Goal: Task Accomplishment & Management: Complete application form

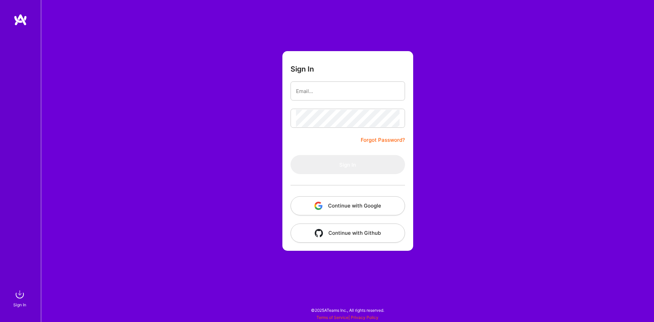
click at [367, 209] on button "Continue with Google" at bounding box center [348, 205] width 115 height 19
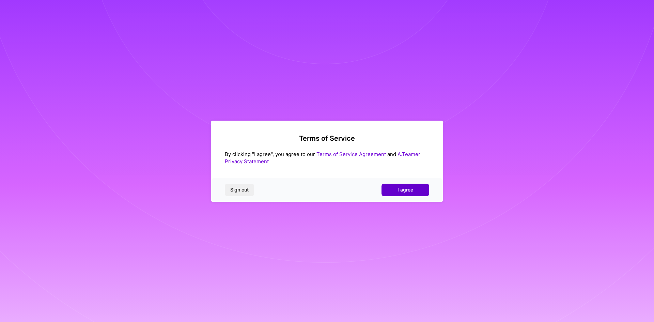
click at [417, 191] on button "I agree" at bounding box center [406, 190] width 48 height 12
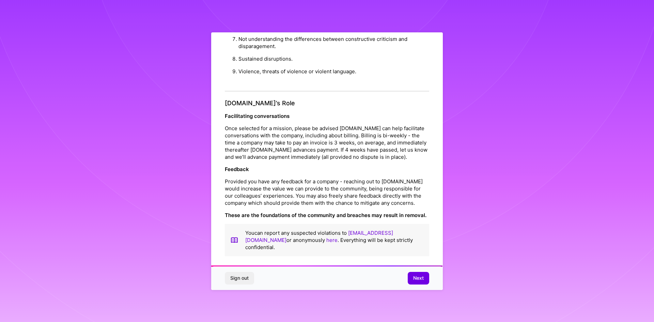
scroll to position [727, 0]
click at [412, 281] on button "Next" at bounding box center [418, 278] width 21 height 12
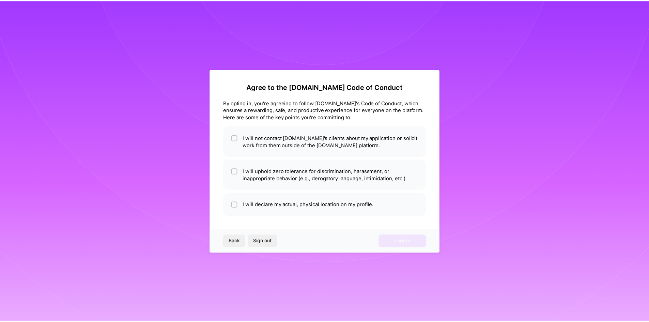
scroll to position [0, 0]
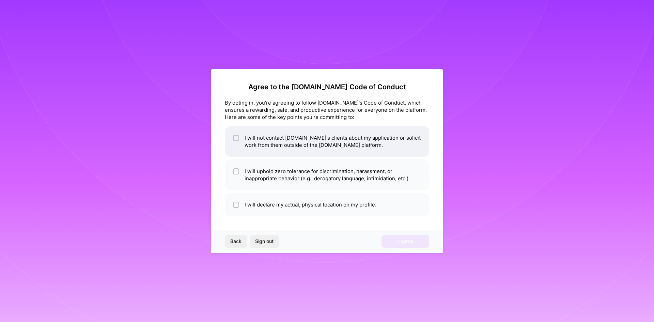
click at [236, 139] on input "checkbox" at bounding box center [236, 138] width 5 height 5
checkbox input "true"
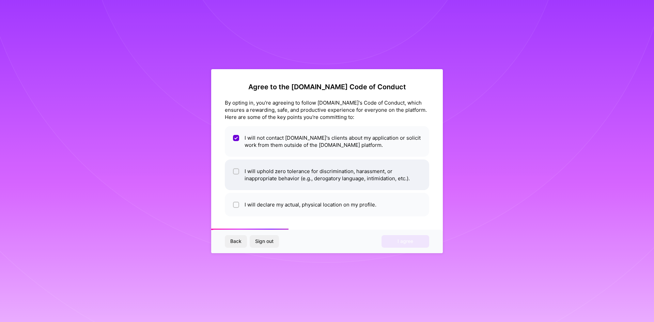
click at [236, 174] on div at bounding box center [236, 171] width 6 height 6
checkbox input "true"
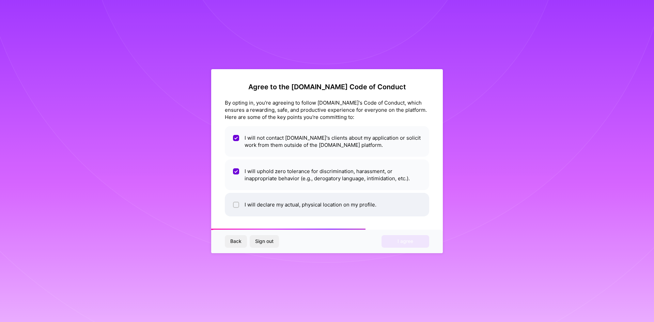
click at [235, 205] on input "checkbox" at bounding box center [236, 205] width 5 height 5
checkbox input "true"
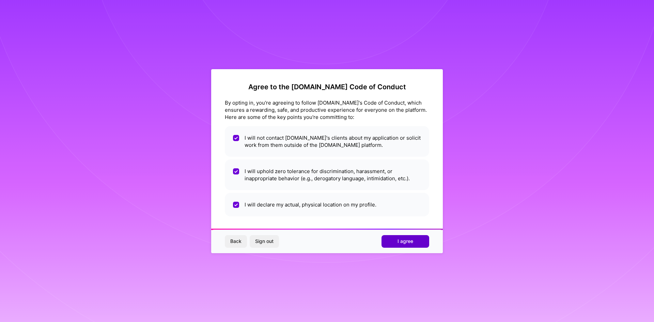
click at [408, 243] on span "I agree" at bounding box center [406, 241] width 16 height 7
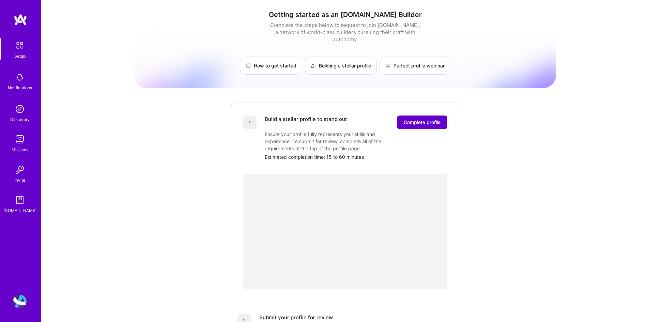
click at [426, 119] on span "Complete profile" at bounding box center [422, 122] width 37 height 7
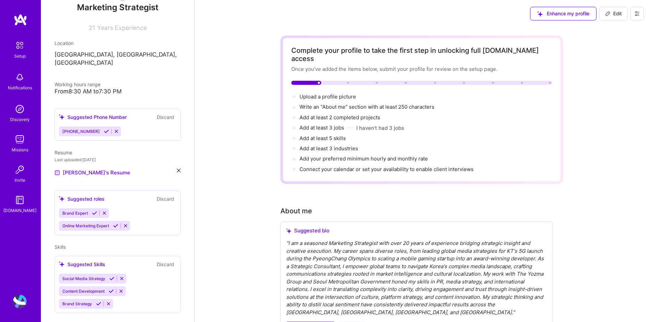
scroll to position [102, 0]
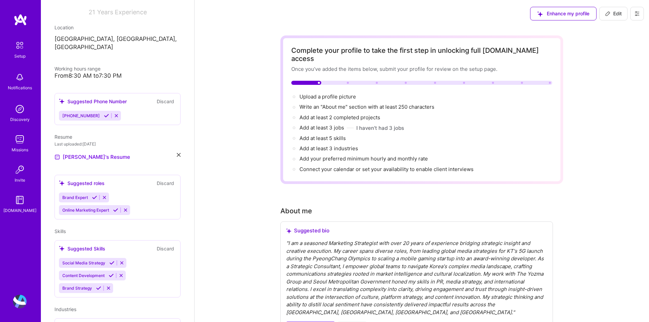
click at [177, 153] on icon at bounding box center [179, 155] width 4 height 4
click at [85, 146] on div "Upload your Resume PDF file format" at bounding box center [91, 153] width 47 height 14
click at [91, 146] on div "Upload your Resume PDF file format" at bounding box center [91, 153] width 47 height 14
click at [86, 146] on div "Upload your Resume PDF file format" at bounding box center [91, 153] width 47 height 14
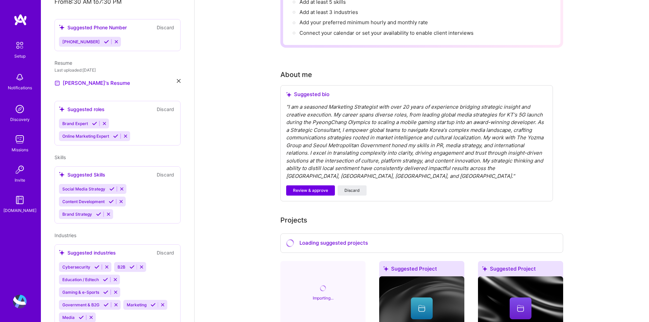
scroll to position [118, 0]
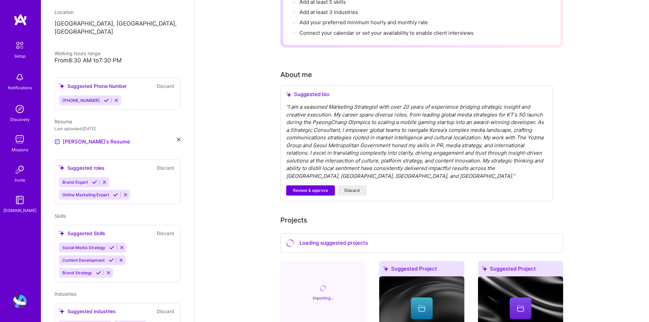
click at [111, 245] on icon at bounding box center [111, 247] width 5 height 5
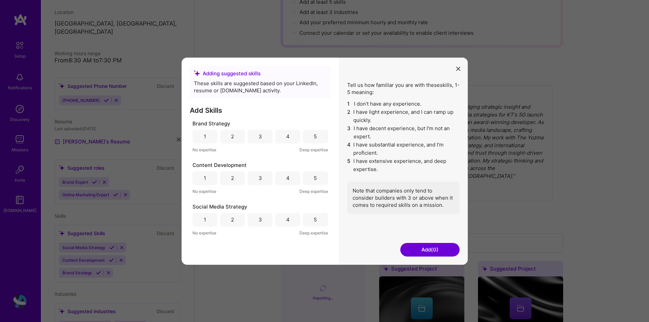
click at [312, 219] on div "5" at bounding box center [315, 220] width 25 height 14
click at [318, 181] on div "5" at bounding box center [315, 178] width 25 height 14
click at [321, 135] on div "5" at bounding box center [315, 136] width 25 height 14
click at [431, 248] on button "Add (3)" at bounding box center [429, 250] width 59 height 14
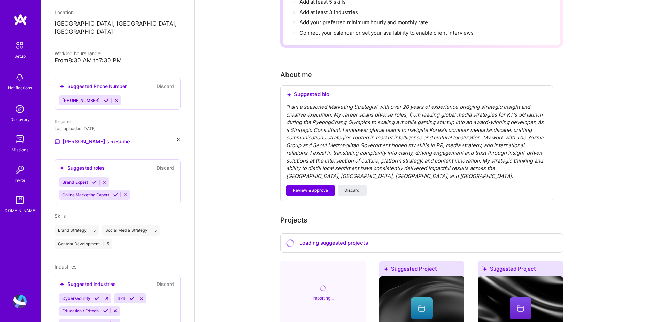
click at [146, 225] on div "Social Media Strategy | 5" at bounding box center [131, 230] width 58 height 11
click at [71, 225] on div "Brand Strategy | 5" at bounding box center [77, 230] width 45 height 11
click at [94, 225] on div "Brand Strategy | 5" at bounding box center [77, 230] width 45 height 11
click at [96, 180] on icon at bounding box center [94, 182] width 5 height 5
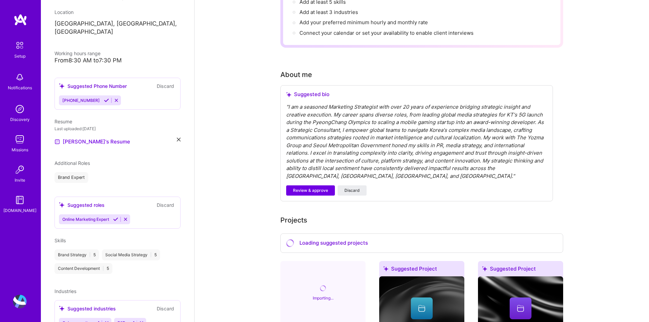
click at [116, 217] on icon at bounding box center [115, 219] width 5 height 5
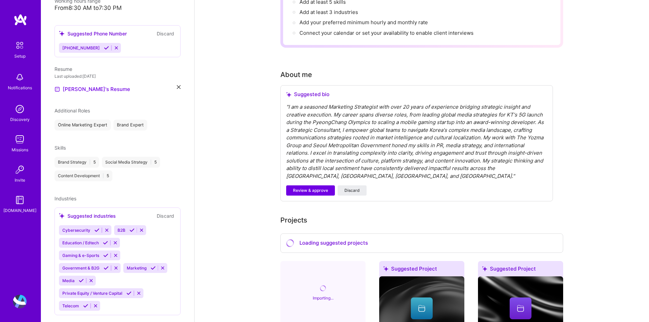
scroll to position [177, 0]
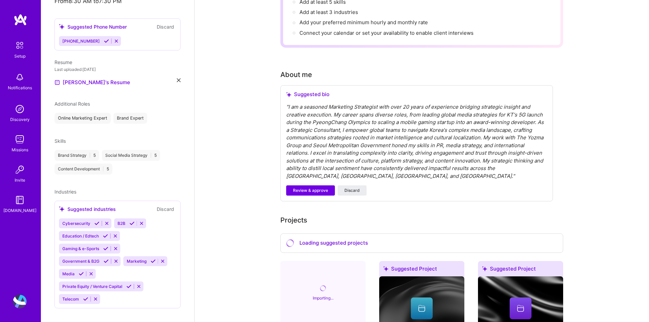
click at [134, 220] on button at bounding box center [131, 223] width 9 height 6
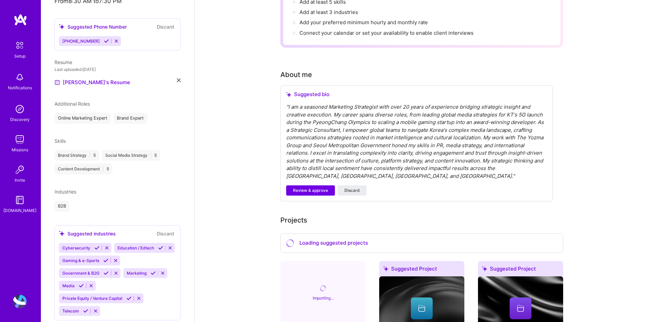
scroll to position [201, 0]
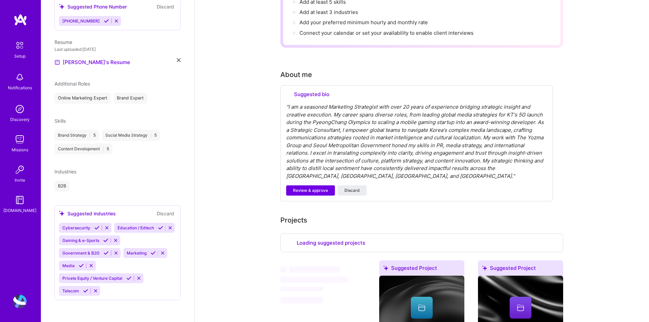
select select "US"
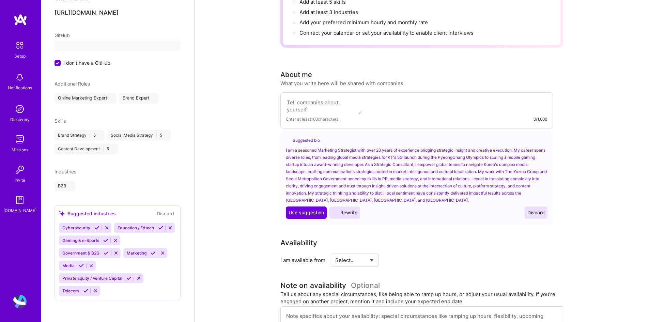
select select "US"
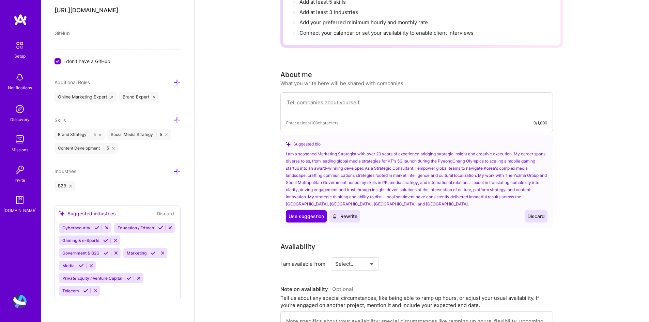
scroll to position [434, 0]
click at [158, 210] on button "Discard" at bounding box center [165, 214] width 21 height 8
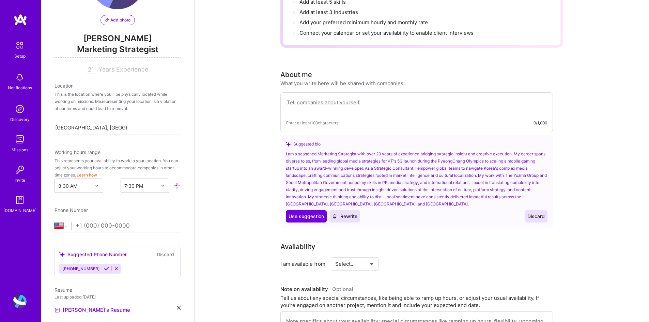
scroll to position [0, 0]
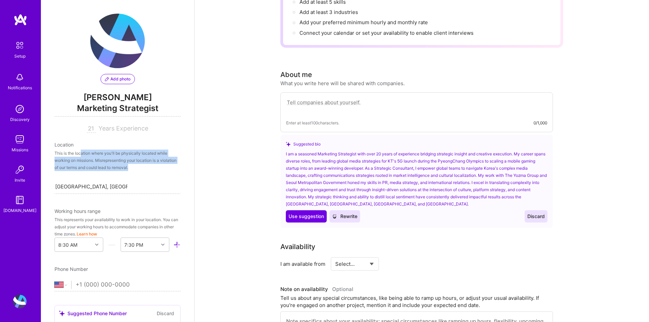
drag, startPoint x: 80, startPoint y: 154, endPoint x: 155, endPoint y: 168, distance: 75.9
click at [155, 168] on div "This is the location where you'll be physically located while working on missio…" at bounding box center [118, 160] width 126 height 21
click at [97, 166] on div "This is the location where you'll be physically located while working on missio…" at bounding box center [118, 160] width 126 height 21
click at [133, 184] on div "[GEOGRAPHIC_DATA], [GEOGRAPHIC_DATA], [GEOGRAPHIC_DATA], [GEOGRAPHIC_DATA], [GE…" at bounding box center [118, 186] width 126 height 14
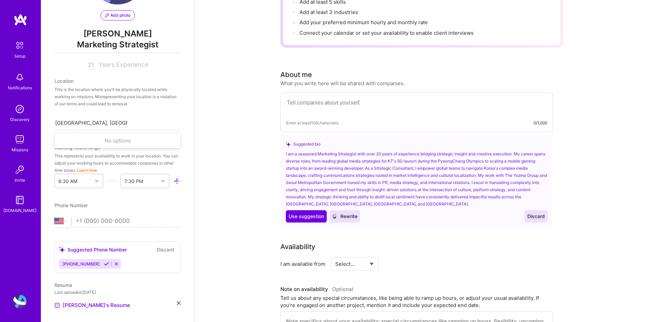
scroll to position [9, 0]
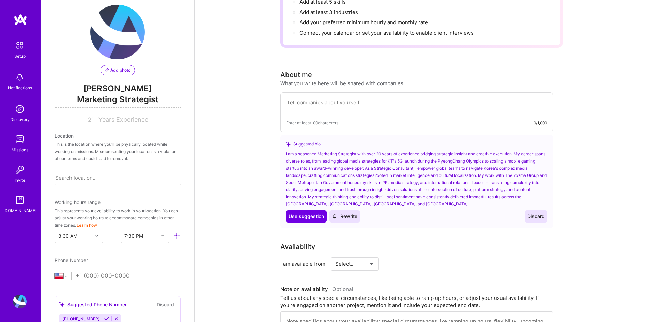
click at [117, 143] on div "This is the location where you'll be physically located while working on missio…" at bounding box center [118, 151] width 126 height 21
click at [79, 274] on input "tel" at bounding box center [124, 276] width 96 height 20
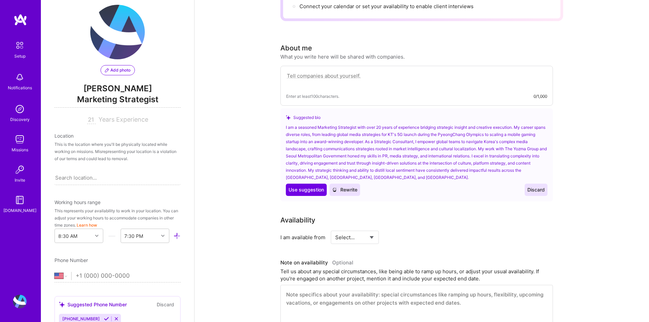
scroll to position [170, 0]
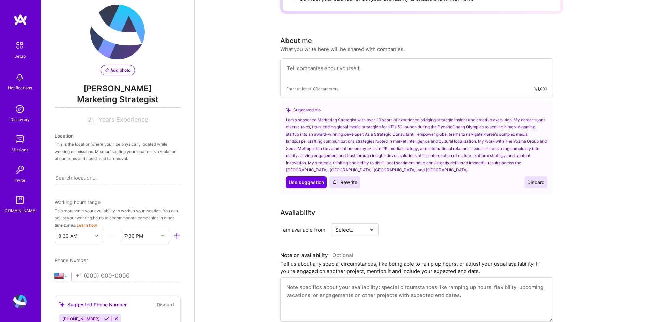
click at [69, 277] on select "[GEOGRAPHIC_DATA] [GEOGRAPHIC_DATA] [GEOGRAPHIC_DATA] [GEOGRAPHIC_DATA] [US_STA…" at bounding box center [63, 276] width 17 height 8
select select "KR"
click at [55, 272] on select "[GEOGRAPHIC_DATA] [GEOGRAPHIC_DATA] [GEOGRAPHIC_DATA] [GEOGRAPHIC_DATA] [US_STA…" at bounding box center [63, 276] width 17 height 8
type input "+"
select select "US"
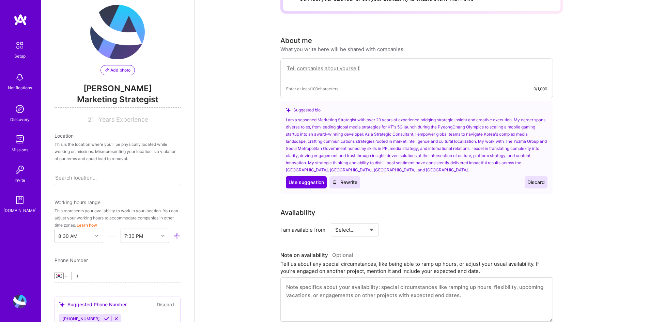
type input "+1"
type input "+8"
select select "KR"
type input "+82 2"
select select "US"
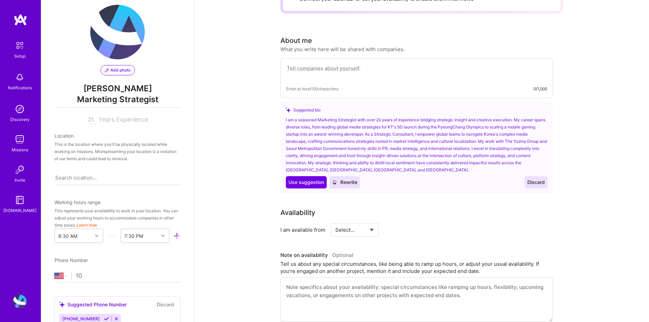
type input "1"
type input "+8"
select select "KR"
type input "[PHONE_NUMBER]"
click at [166, 256] on div "Add photo [PERSON_NAME] Marketing Strategist 21 Years Experience Location This …" at bounding box center [117, 161] width 153 height 322
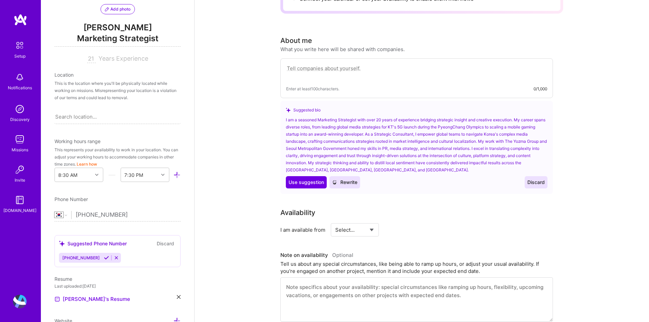
scroll to position [77, 0]
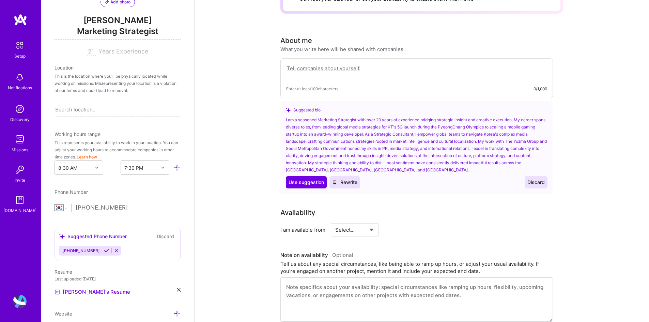
click at [167, 235] on button "Discard" at bounding box center [165, 236] width 21 height 8
click at [145, 237] on div "Suggested Phone Number Discard" at bounding box center [117, 236] width 117 height 8
click at [156, 236] on button "Discard" at bounding box center [165, 236] width 21 height 8
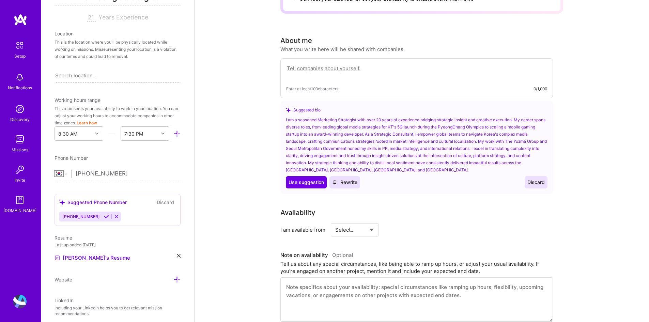
click at [165, 201] on button "Discard" at bounding box center [165, 202] width 21 height 8
click at [114, 216] on icon at bounding box center [116, 216] width 5 height 5
click at [163, 202] on button "Discard" at bounding box center [165, 202] width 21 height 8
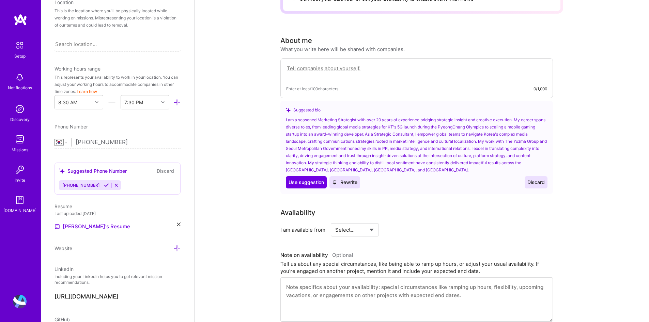
scroll to position [179, 0]
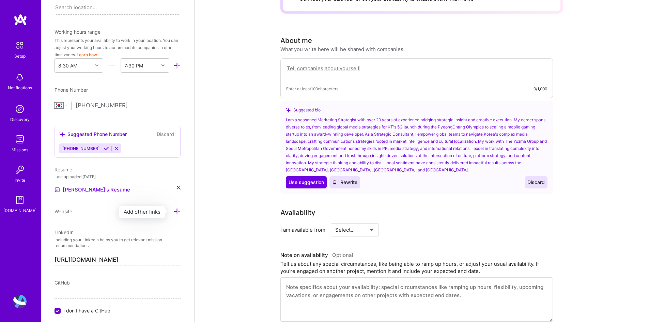
click at [173, 212] on icon at bounding box center [176, 211] width 7 height 7
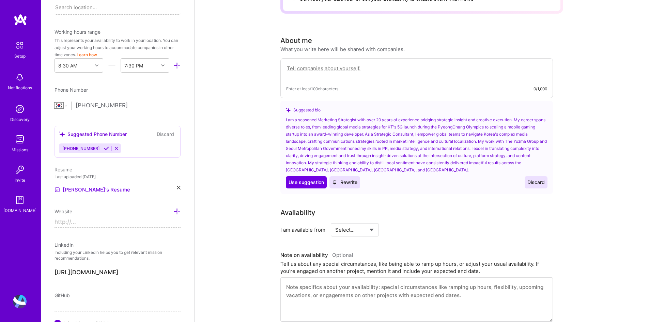
click at [88, 220] on input at bounding box center [118, 222] width 126 height 11
drag, startPoint x: 82, startPoint y: 223, endPoint x: 19, endPoint y: 221, distance: 62.7
paste input "[DOMAIN_NAME][URL]"
type input "[URL][DOMAIN_NAME]"
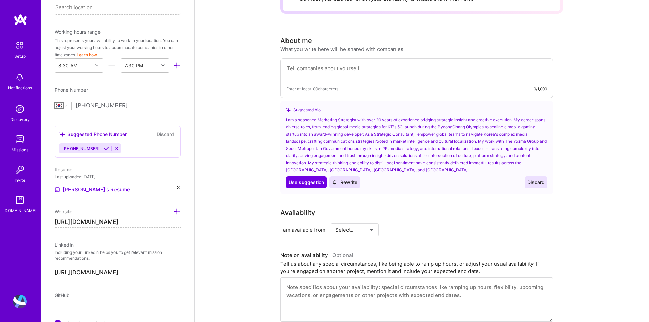
click at [115, 253] on p "Including your LinkedIn helps you to get relevant mission recommendations." at bounding box center [118, 256] width 126 height 12
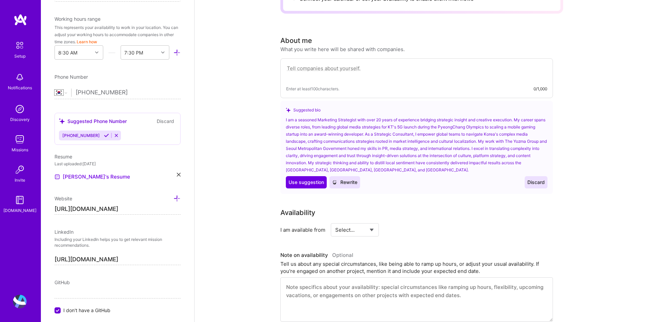
scroll to position [247, 0]
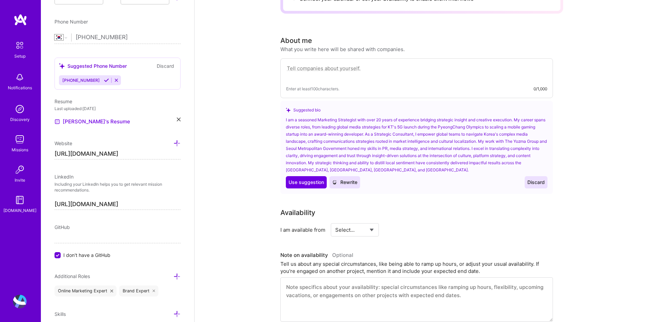
click at [156, 205] on input "[URL][DOMAIN_NAME]" at bounding box center [118, 204] width 126 height 11
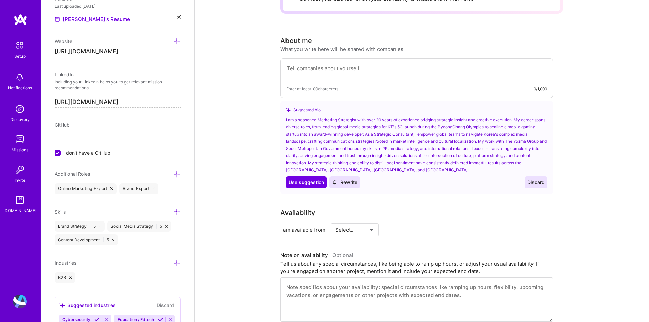
scroll to position [384, 0]
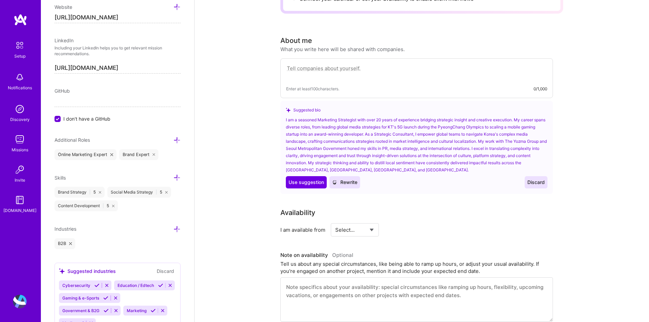
click at [174, 141] on icon at bounding box center [176, 140] width 7 height 7
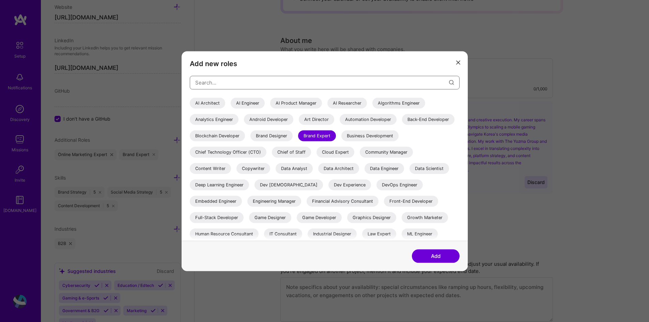
click at [214, 84] on input "modal" at bounding box center [322, 82] width 254 height 17
click at [270, 168] on div "Copywriter" at bounding box center [253, 168] width 34 height 11
click at [231, 170] on div "Content Writer" at bounding box center [210, 168] width 41 height 11
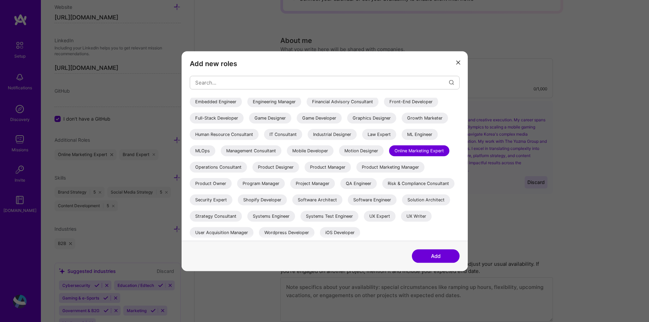
scroll to position [116, 0]
click at [434, 257] on button "Add" at bounding box center [436, 256] width 48 height 14
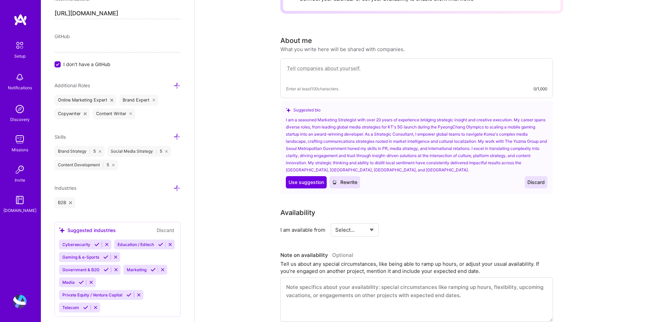
scroll to position [452, 0]
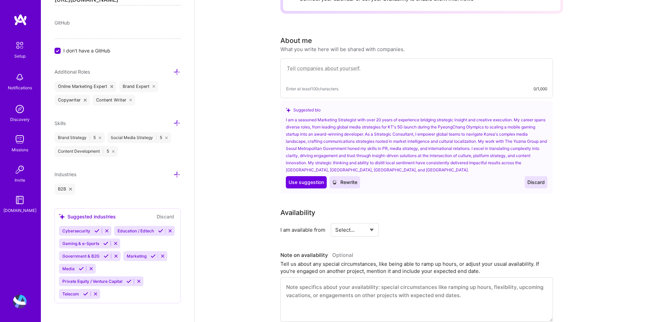
click at [174, 121] on icon at bounding box center [176, 123] width 7 height 7
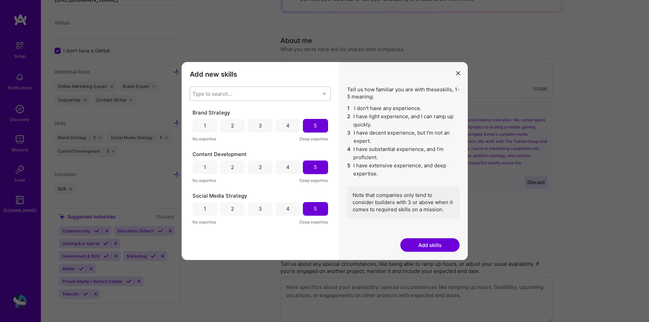
click at [230, 93] on div "Type to search..." at bounding box center [213, 93] width 40 height 7
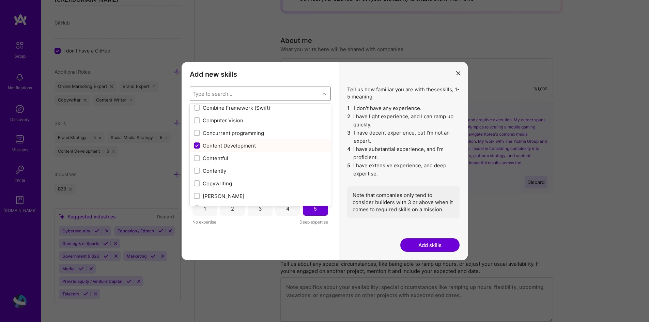
scroll to position [920, 0]
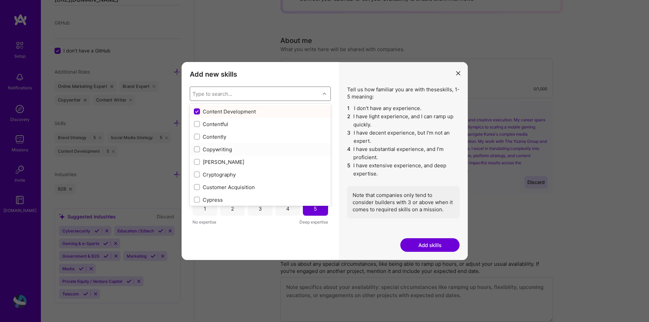
click at [229, 151] on div "Copywriting" at bounding box center [260, 149] width 133 height 7
checkbox input "true"
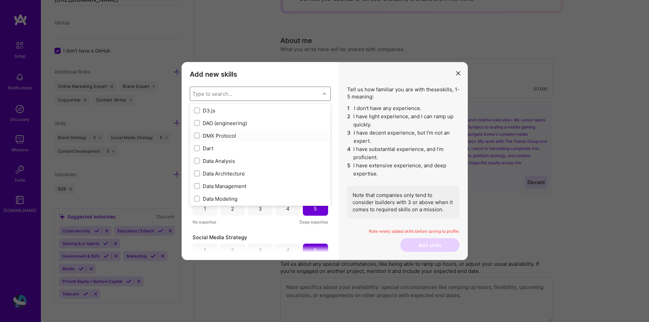
scroll to position [1022, 0]
click at [244, 152] on div "Dart" at bounding box center [260, 148] width 141 height 13
checkbox input "true"
click at [241, 127] on div "Data Analysis" at bounding box center [260, 126] width 133 height 7
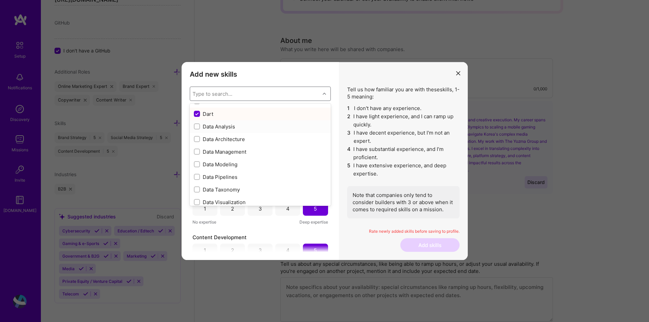
checkbox input "true"
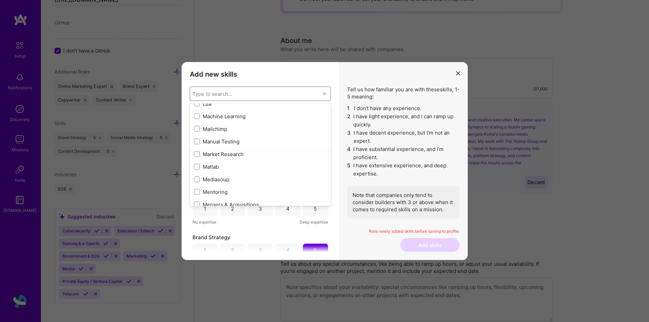
click at [236, 155] on div "Market Research" at bounding box center [260, 154] width 133 height 7
checkbox input "true"
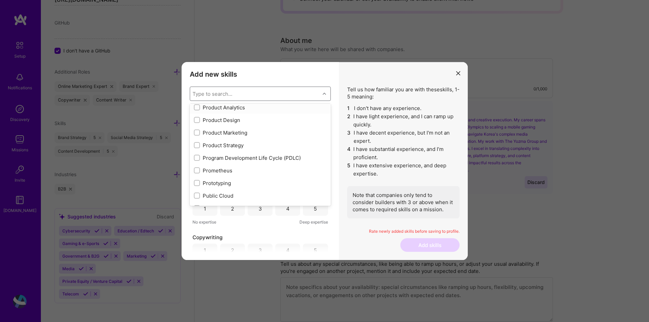
scroll to position [3135, 0]
click at [238, 128] on div "Product Marketing" at bounding box center [260, 128] width 133 height 7
checkbox input "true"
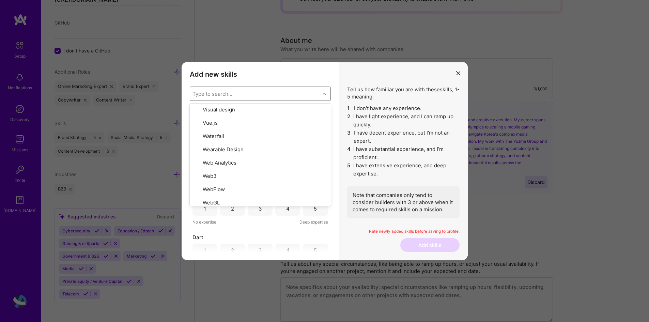
click at [362, 241] on div "Tell us how familiar you are with these skills , 1-5 meaning: 1 I don't have an…" at bounding box center [403, 161] width 129 height 198
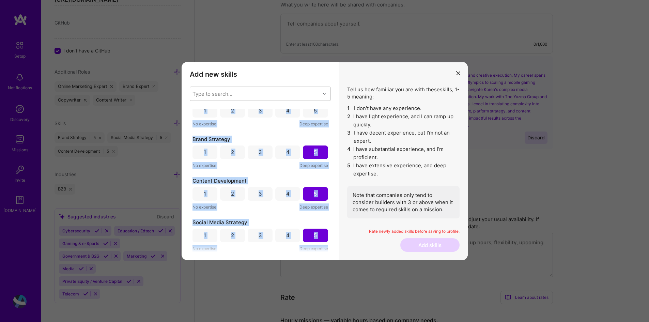
scroll to position [239, 0]
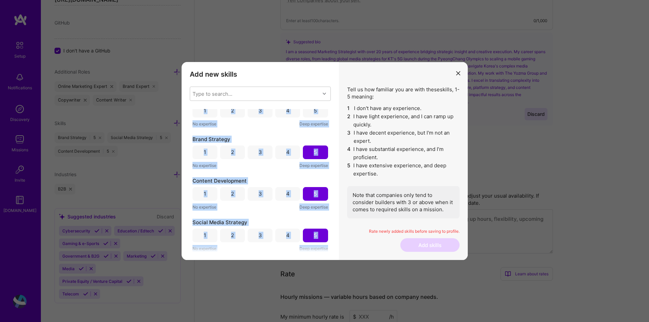
drag, startPoint x: 195, startPoint y: 111, endPoint x: 325, endPoint y: 251, distance: 191.4
click at [325, 251] on div "Product Marketing 1 2 3 4 5 No expertise Deep expertise Market Research 1 2 3 4…" at bounding box center [260, 180] width 141 height 143
copy div "Product Marketing 1 2 3 4 5 No expertise Deep expertise Market Research 1 2 3 4…"
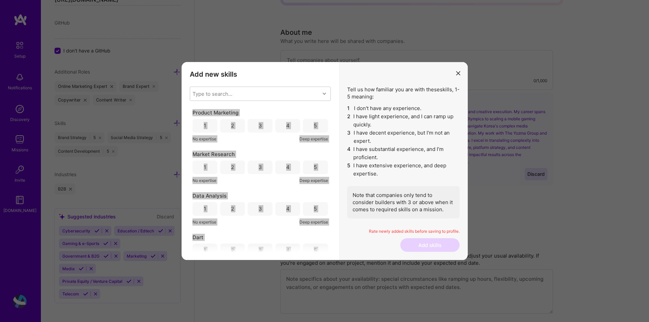
scroll to position [170, 0]
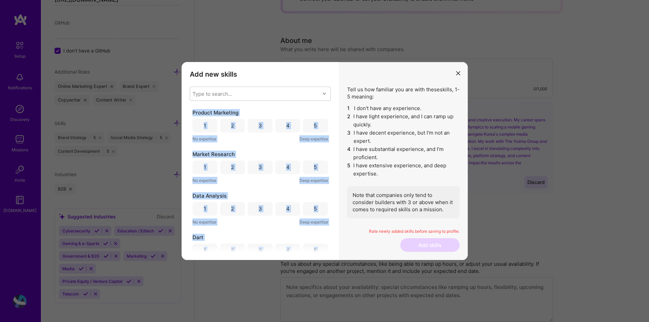
click at [287, 112] on div "Product Marketing" at bounding box center [261, 112] width 136 height 7
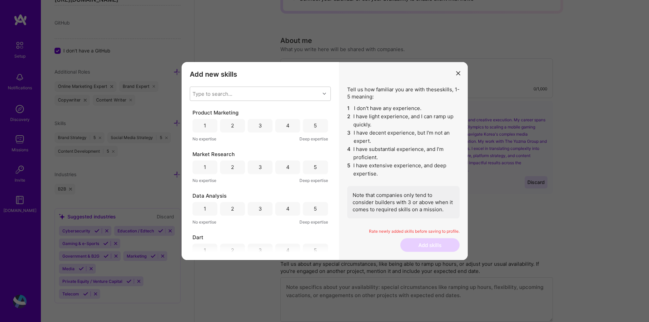
click at [287, 126] on div "4" at bounding box center [287, 125] width 3 height 7
click at [315, 169] on div "5" at bounding box center [315, 168] width 25 height 14
click at [286, 210] on div "4" at bounding box center [287, 208] width 3 height 7
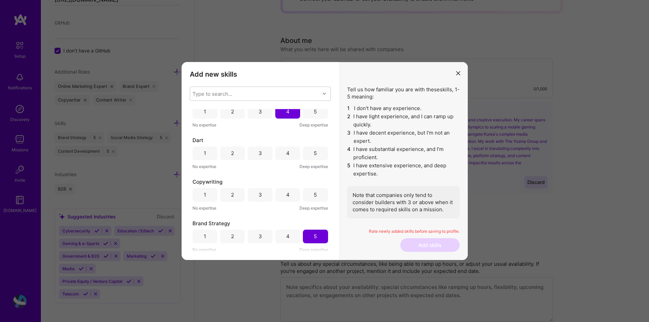
scroll to position [102, 0]
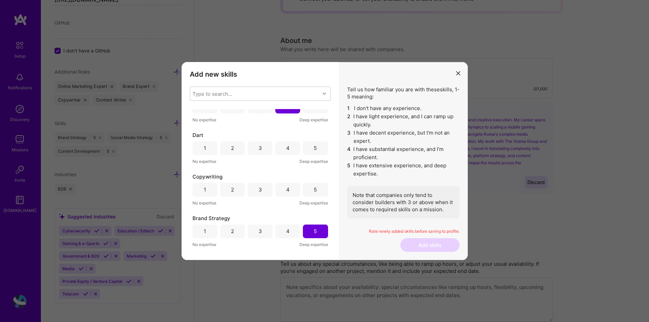
click at [314, 187] on div "5" at bounding box center [315, 189] width 3 height 7
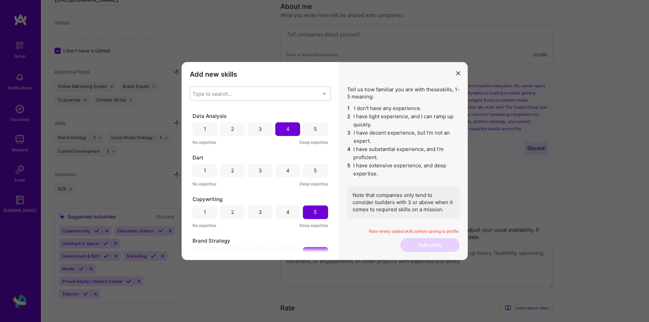
scroll to position [79, 0]
click at [213, 171] on div "1" at bounding box center [205, 172] width 25 height 14
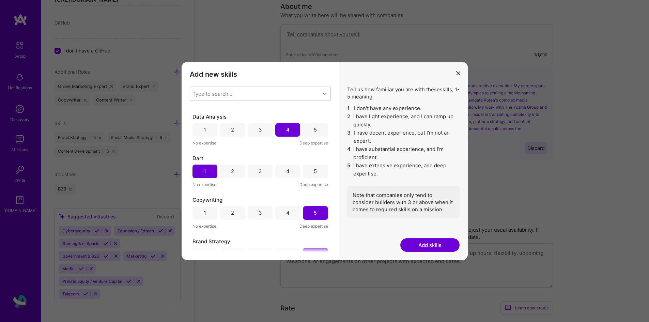
click at [427, 246] on button "Add skills" at bounding box center [429, 245] width 59 height 14
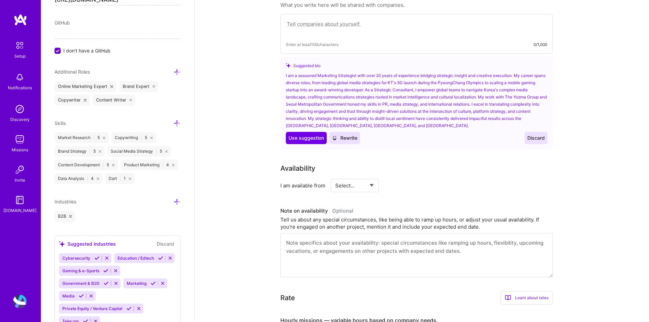
click at [129, 180] on icon at bounding box center [130, 179] width 2 height 2
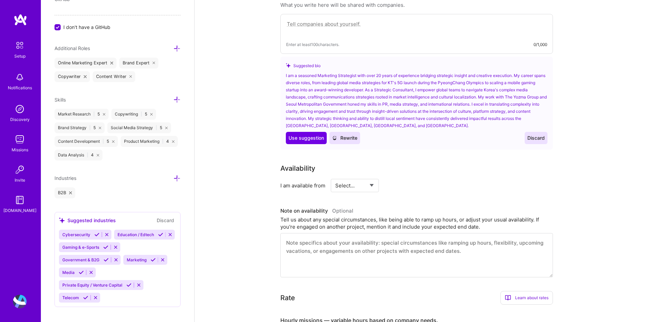
scroll to position [486, 0]
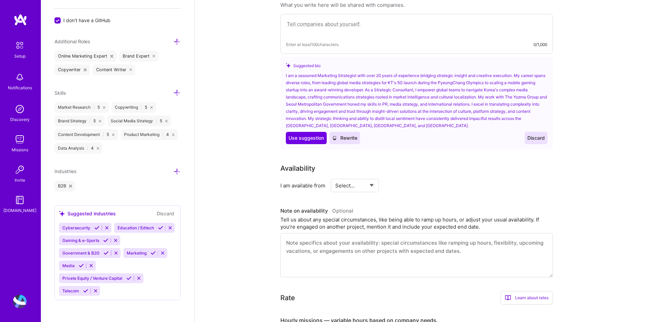
click at [173, 168] on icon at bounding box center [176, 171] width 7 height 7
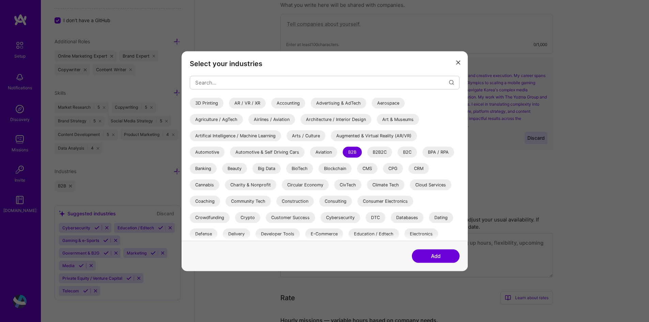
click at [320, 136] on div "Arts / Culture" at bounding box center [306, 135] width 39 height 11
click at [405, 136] on div "Augmented & Virtual Reality (AR/VR)" at bounding box center [374, 135] width 86 height 11
click at [208, 152] on div "Automotive" at bounding box center [207, 152] width 35 height 11
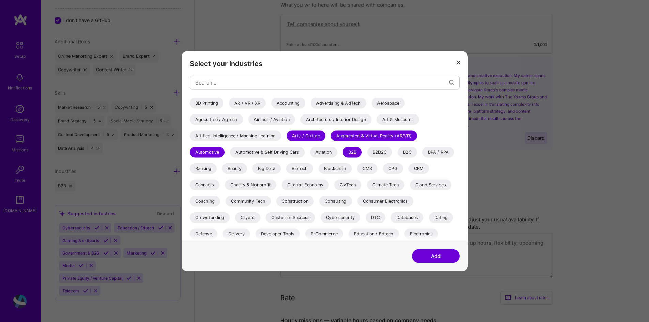
click at [297, 151] on div "Automotive & Self Driving Cars" at bounding box center [267, 152] width 75 height 11
click at [382, 152] on div "B2B2C" at bounding box center [379, 152] width 25 height 11
click at [410, 151] on div "B2C" at bounding box center [407, 152] width 19 height 11
click at [241, 168] on div "Beauty" at bounding box center [234, 168] width 25 height 11
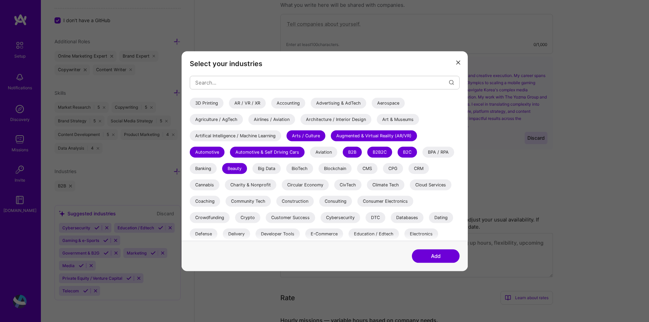
click at [277, 170] on div "Big Data" at bounding box center [267, 168] width 28 height 11
click at [338, 170] on div "Blockchain" at bounding box center [335, 168] width 33 height 11
click at [327, 170] on div "Blockchain" at bounding box center [335, 168] width 33 height 11
click at [397, 185] on div "Climate Tech" at bounding box center [385, 184] width 37 height 11
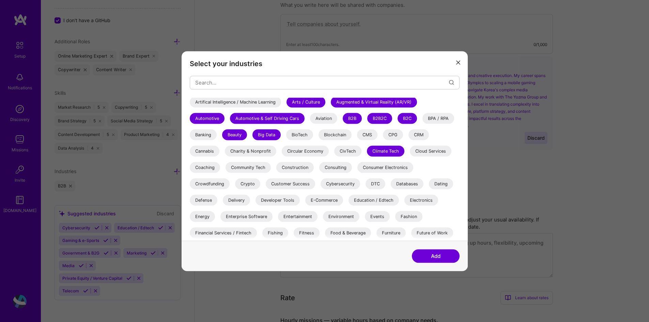
scroll to position [34, 0]
click at [260, 167] on div "Community Tech" at bounding box center [248, 167] width 45 height 11
click at [341, 167] on div "Consulting" at bounding box center [335, 167] width 33 height 11
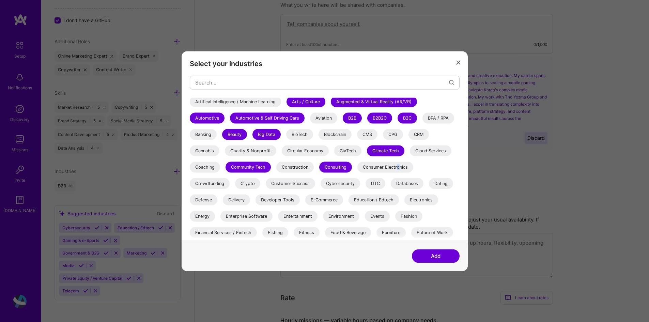
click at [398, 169] on div "Consumer Electronics" at bounding box center [385, 167] width 56 height 11
click at [351, 184] on div "Cybersecurity" at bounding box center [341, 183] width 40 height 11
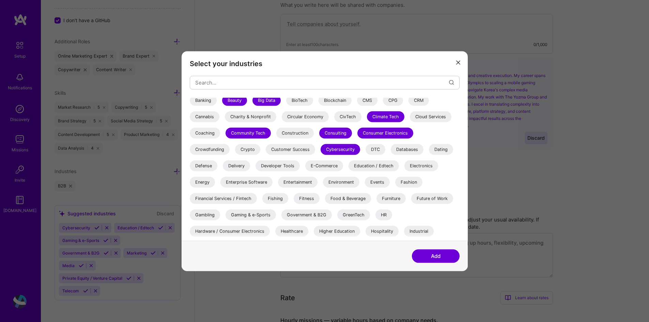
click at [253, 184] on div "Enterprise Software" at bounding box center [246, 182] width 52 height 11
drag, startPoint x: 305, startPoint y: 182, endPoint x: 313, endPoint y: 181, distance: 8.2
click at [304, 182] on div "Entertainment" at bounding box center [298, 182] width 40 height 11
click at [381, 184] on div "Events" at bounding box center [377, 182] width 25 height 11
click at [414, 183] on div "Fashion" at bounding box center [408, 182] width 27 height 11
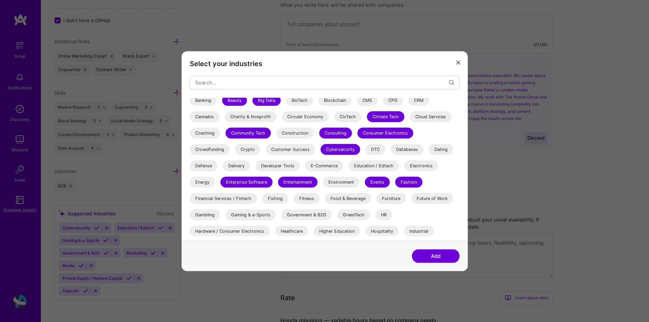
click at [361, 198] on div "Food & Beverage" at bounding box center [348, 198] width 46 height 11
click at [397, 198] on div "Furniture" at bounding box center [391, 198] width 29 height 11
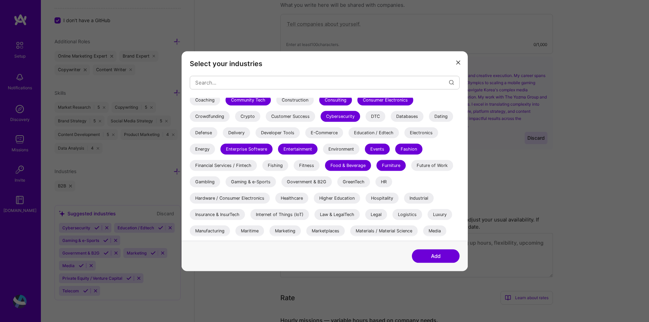
scroll to position [102, 0]
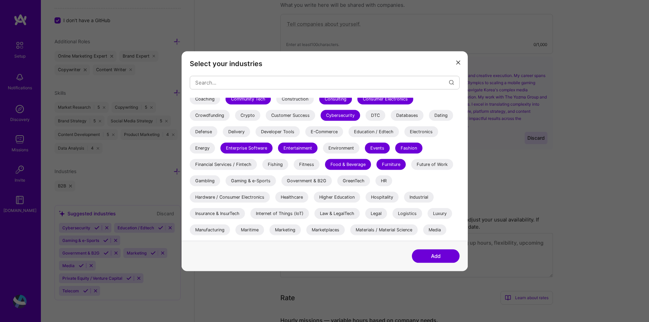
click at [399, 166] on div "Furniture" at bounding box center [391, 164] width 29 height 11
click at [259, 182] on div "Gaming & e-Sports" at bounding box center [251, 180] width 50 height 11
click at [318, 181] on div "Government & B2G" at bounding box center [306, 180] width 50 height 11
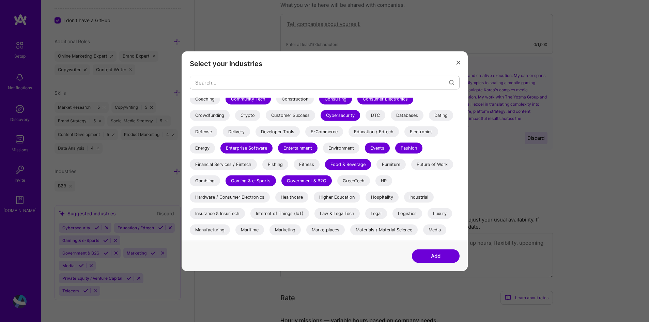
click at [360, 182] on div "GreenTech" at bounding box center [353, 180] width 33 height 11
click at [297, 198] on div "Healthcare" at bounding box center [291, 197] width 33 height 11
click at [385, 194] on div "Hospitality" at bounding box center [382, 197] width 33 height 11
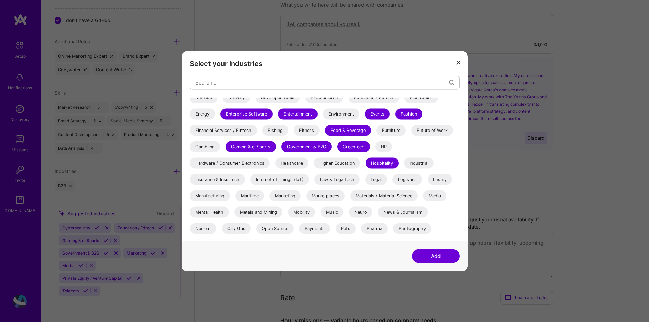
click at [295, 181] on div "Internet of Things (IoT)" at bounding box center [279, 179] width 59 height 11
drag, startPoint x: 449, startPoint y: 178, endPoint x: 441, endPoint y: 180, distance: 8.4
click at [449, 178] on div "Luxury" at bounding box center [440, 179] width 25 height 11
click at [291, 196] on div "Marketing" at bounding box center [285, 195] width 31 height 11
click at [430, 195] on div "Media" at bounding box center [434, 195] width 23 height 11
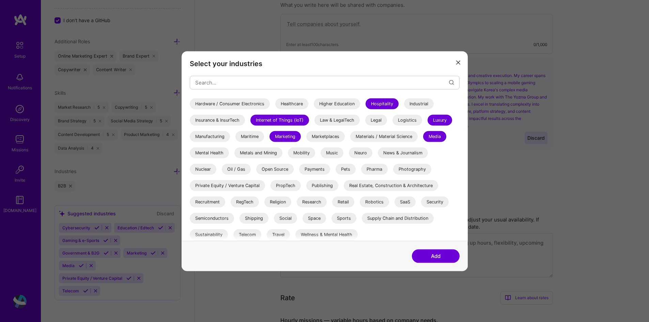
scroll to position [198, 0]
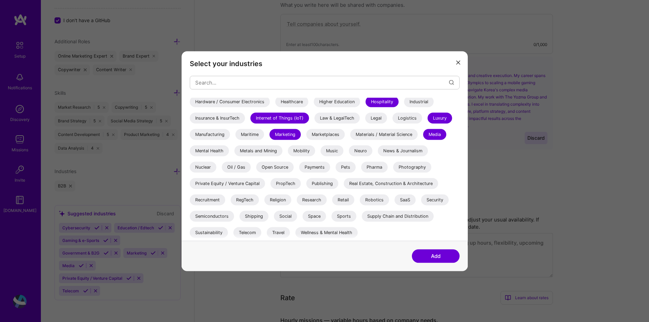
click at [315, 152] on div "Mobility" at bounding box center [301, 150] width 27 height 11
click at [331, 151] on div "Music" at bounding box center [332, 150] width 23 height 11
click at [411, 149] on div "News & Journalism" at bounding box center [403, 150] width 50 height 11
click at [249, 186] on div "Private Equity / Venture Capital" at bounding box center [227, 183] width 75 height 11
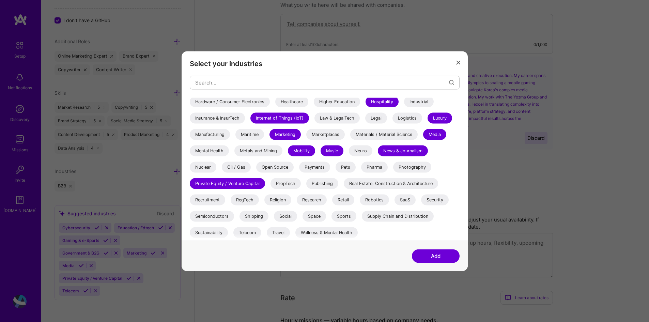
click at [291, 184] on div "PropTech" at bounding box center [286, 183] width 30 height 11
click at [323, 199] on div "Research" at bounding box center [312, 199] width 30 height 11
click at [375, 199] on div "Robotics" at bounding box center [374, 199] width 29 height 11
click at [408, 198] on div "SaaS" at bounding box center [405, 199] width 21 height 11
click at [439, 199] on div "Security" at bounding box center [435, 199] width 28 height 11
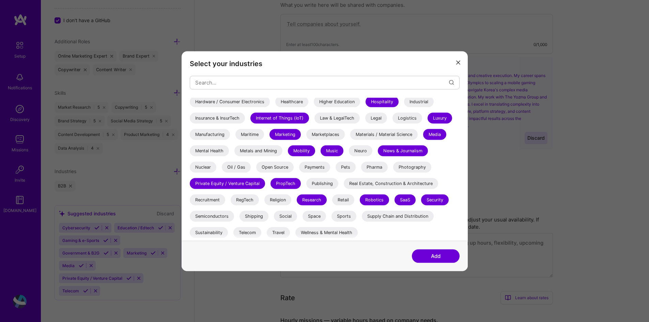
click at [219, 217] on div "Semiconductors" at bounding box center [212, 216] width 44 height 11
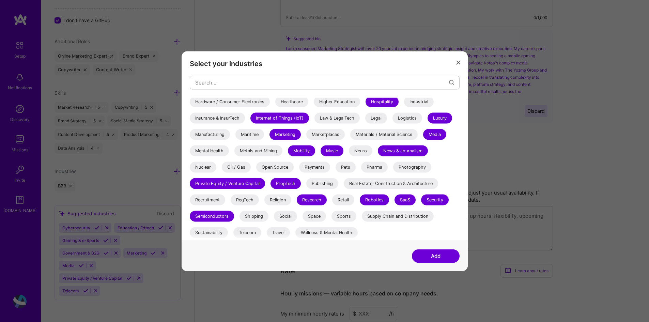
scroll to position [239, 0]
click at [289, 218] on div "Social" at bounding box center [285, 216] width 23 height 11
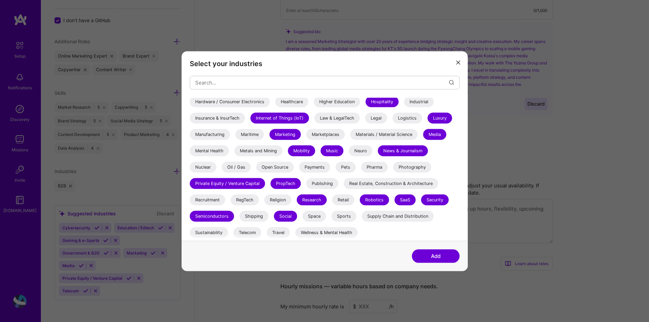
click at [284, 217] on div "Social" at bounding box center [285, 216] width 23 height 11
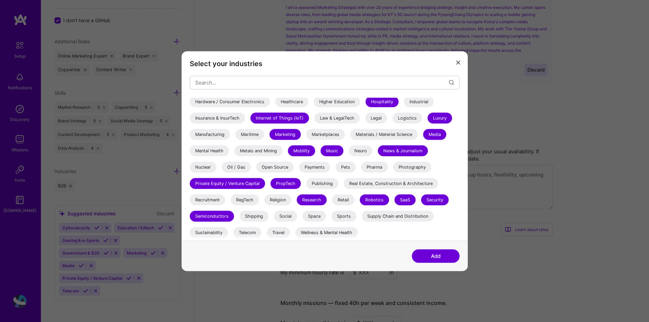
click at [204, 232] on div "Sustainability" at bounding box center [209, 232] width 38 height 11
click at [274, 232] on div "Travel" at bounding box center [278, 232] width 23 height 11
click at [345, 231] on div "Wellness & Mental Health" at bounding box center [326, 232] width 62 height 11
click at [311, 233] on div "Wellness & Mental Health" at bounding box center [326, 232] width 62 height 11
drag, startPoint x: 311, startPoint y: 233, endPoint x: 254, endPoint y: 234, distance: 57.9
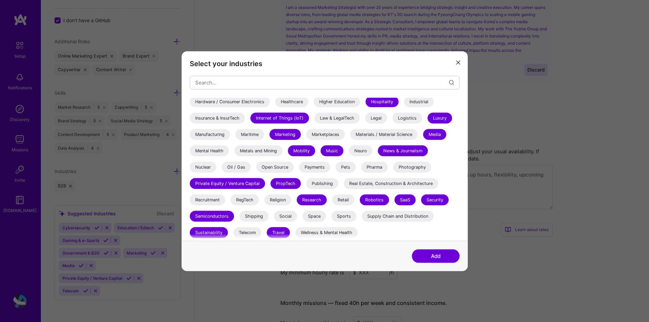
click at [309, 233] on div "Wellness & Mental Health" at bounding box center [326, 232] width 62 height 11
click at [244, 233] on div "Telecom" at bounding box center [247, 232] width 28 height 11
click at [340, 199] on div "Retail" at bounding box center [343, 199] width 22 height 11
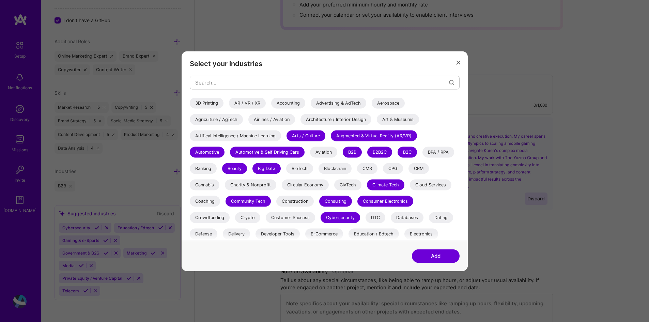
scroll to position [136, 0]
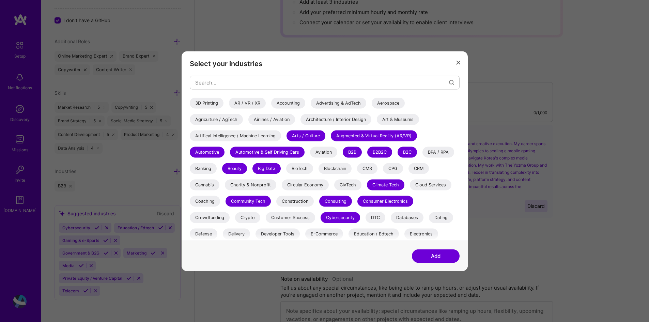
click at [349, 100] on div "Advertising & AdTech" at bounding box center [339, 102] width 56 height 11
click at [328, 120] on div "Architecture / Interior Design" at bounding box center [336, 119] width 71 height 11
click at [266, 139] on div "Artifical Intelligence / Machine Learning" at bounding box center [235, 135] width 91 height 11
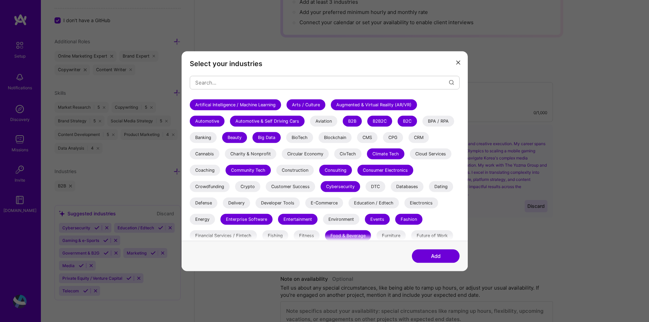
scroll to position [34, 0]
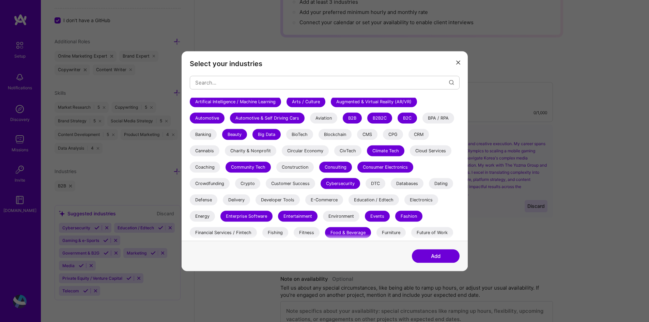
click at [439, 149] on div "Cloud Services" at bounding box center [431, 150] width 42 height 11
click at [417, 182] on div "Databases" at bounding box center [407, 183] width 33 height 11
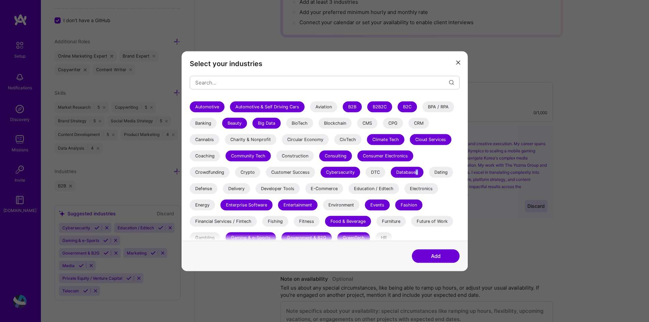
scroll to position [68, 0]
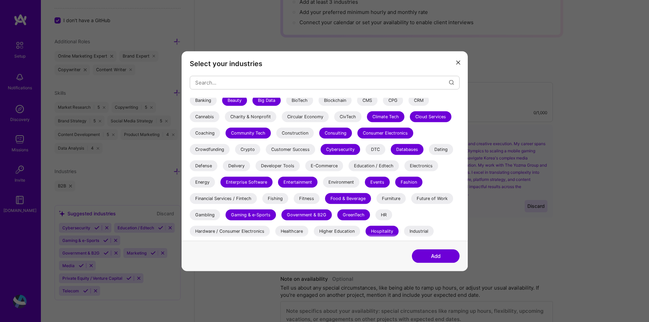
click at [196, 184] on div "Energy" at bounding box center [202, 182] width 25 height 11
click at [426, 166] on div "Electronics" at bounding box center [422, 165] width 34 height 11
click at [344, 182] on div "Environment" at bounding box center [341, 182] width 36 height 11
click at [308, 181] on div "Entertainment" at bounding box center [298, 182] width 40 height 11
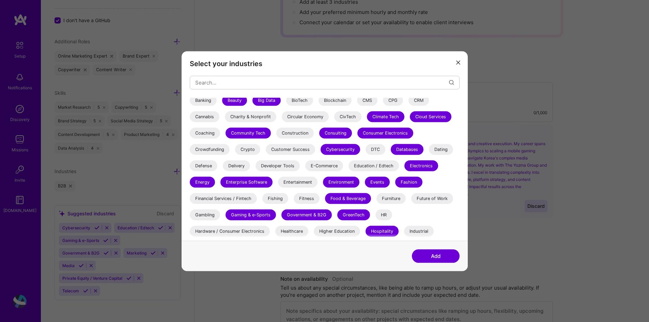
click at [308, 181] on div "Entertainment" at bounding box center [298, 182] width 40 height 11
click at [333, 178] on div "Environment" at bounding box center [341, 182] width 36 height 11
click at [243, 200] on div "Financial Services / Fintech" at bounding box center [223, 198] width 67 height 11
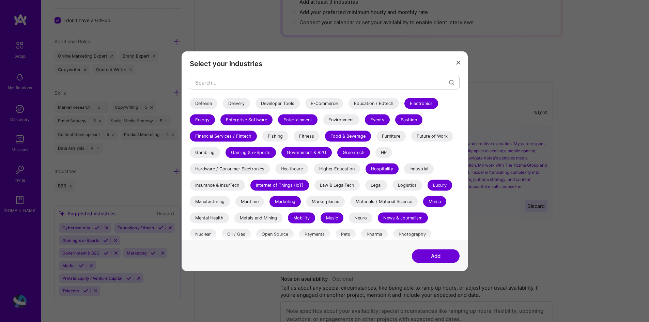
scroll to position [136, 0]
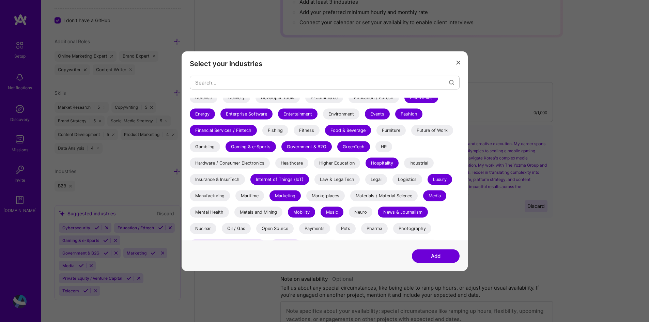
click at [255, 164] on div "Hardware / Consumer Electronics" at bounding box center [230, 162] width 80 height 11
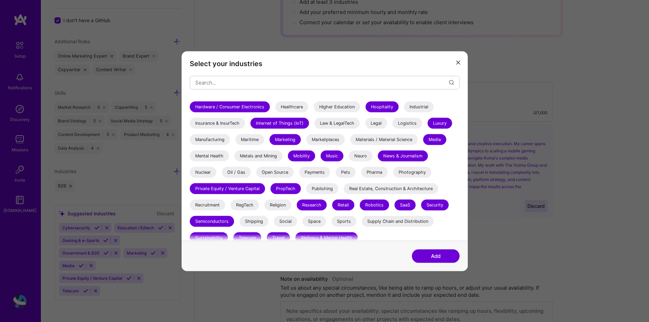
scroll to position [198, 0]
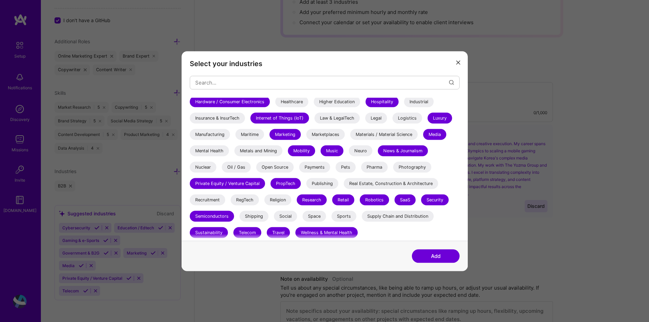
click at [439, 254] on button "Add" at bounding box center [436, 256] width 48 height 14
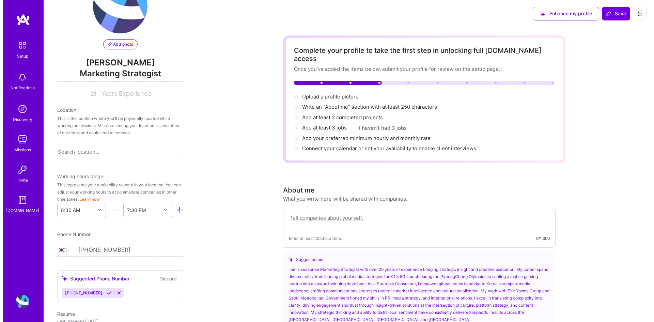
scroll to position [0, 0]
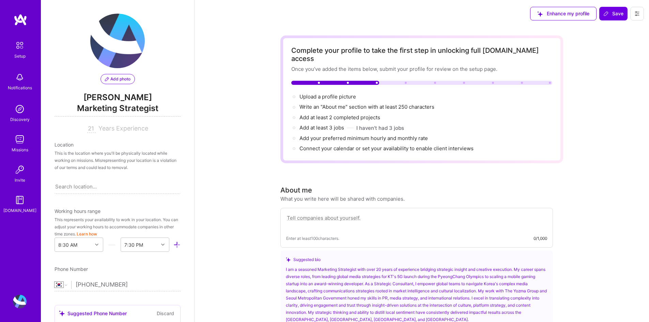
click at [113, 81] on span "Add photo" at bounding box center [118, 79] width 26 height 6
